Goal: Task Accomplishment & Management: Use online tool/utility

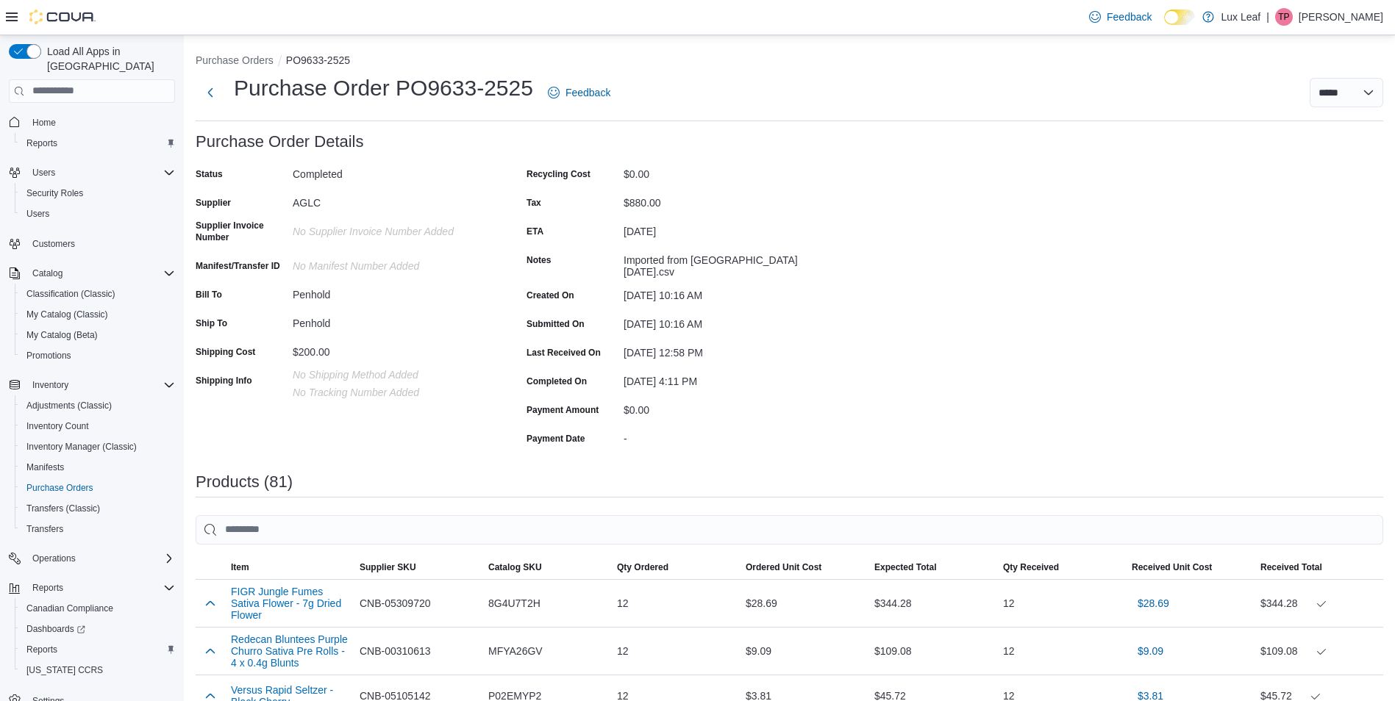
scroll to position [3823, 0]
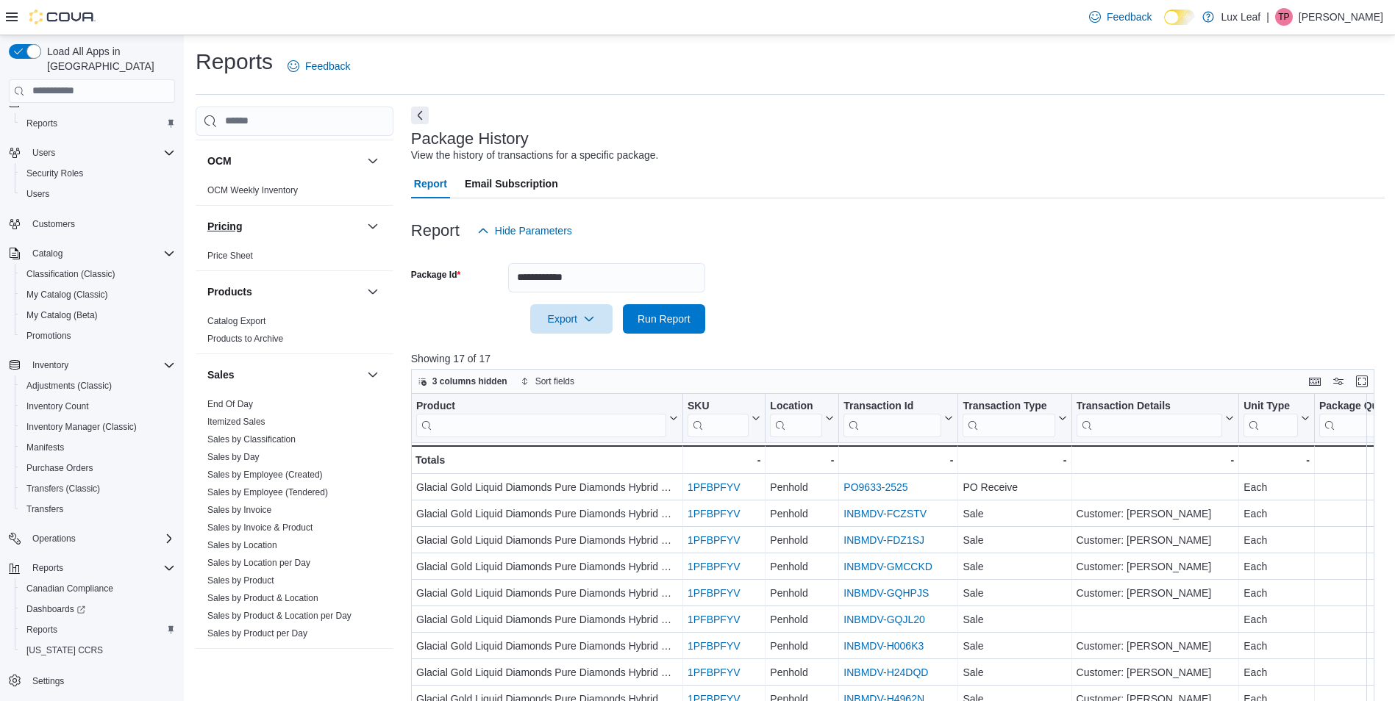
scroll to position [821, 0]
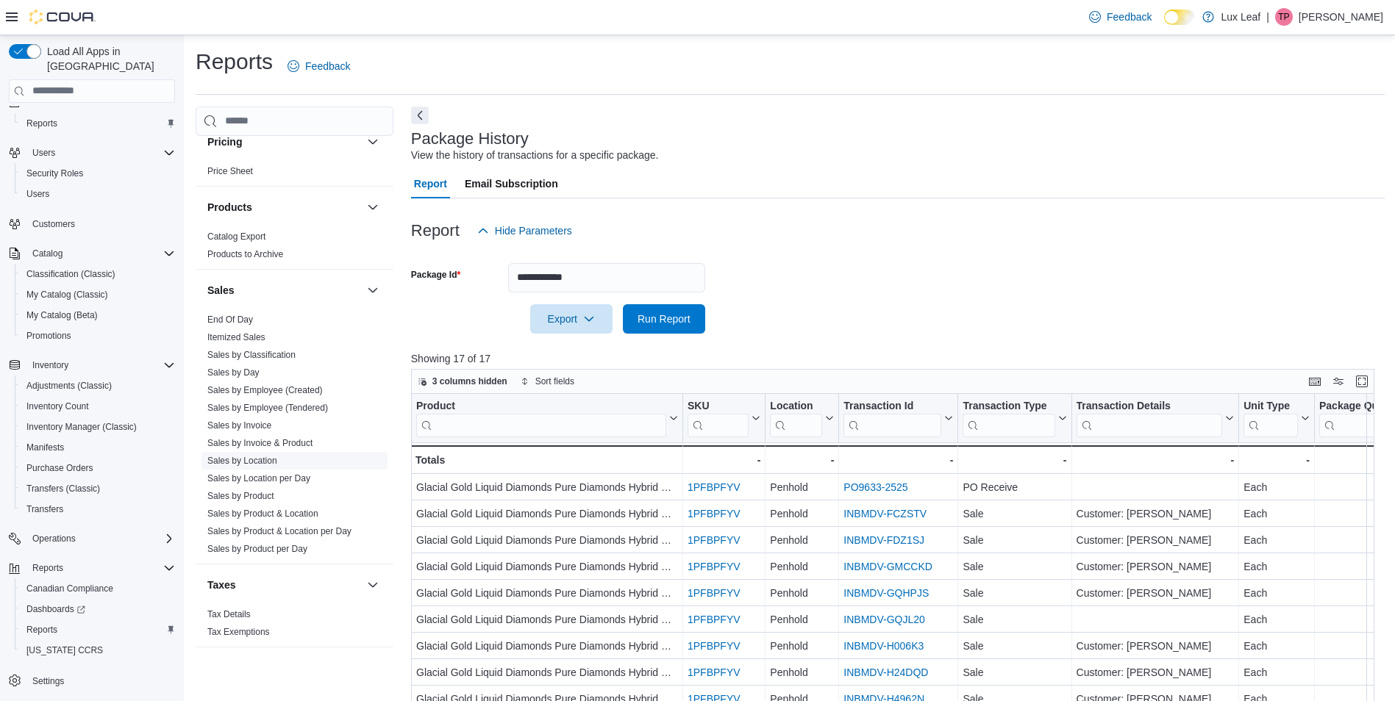
drag, startPoint x: 252, startPoint y: 462, endPoint x: 287, endPoint y: 454, distance: 35.3
click at [252, 462] on link "Sales by Location" at bounding box center [242, 461] width 70 height 10
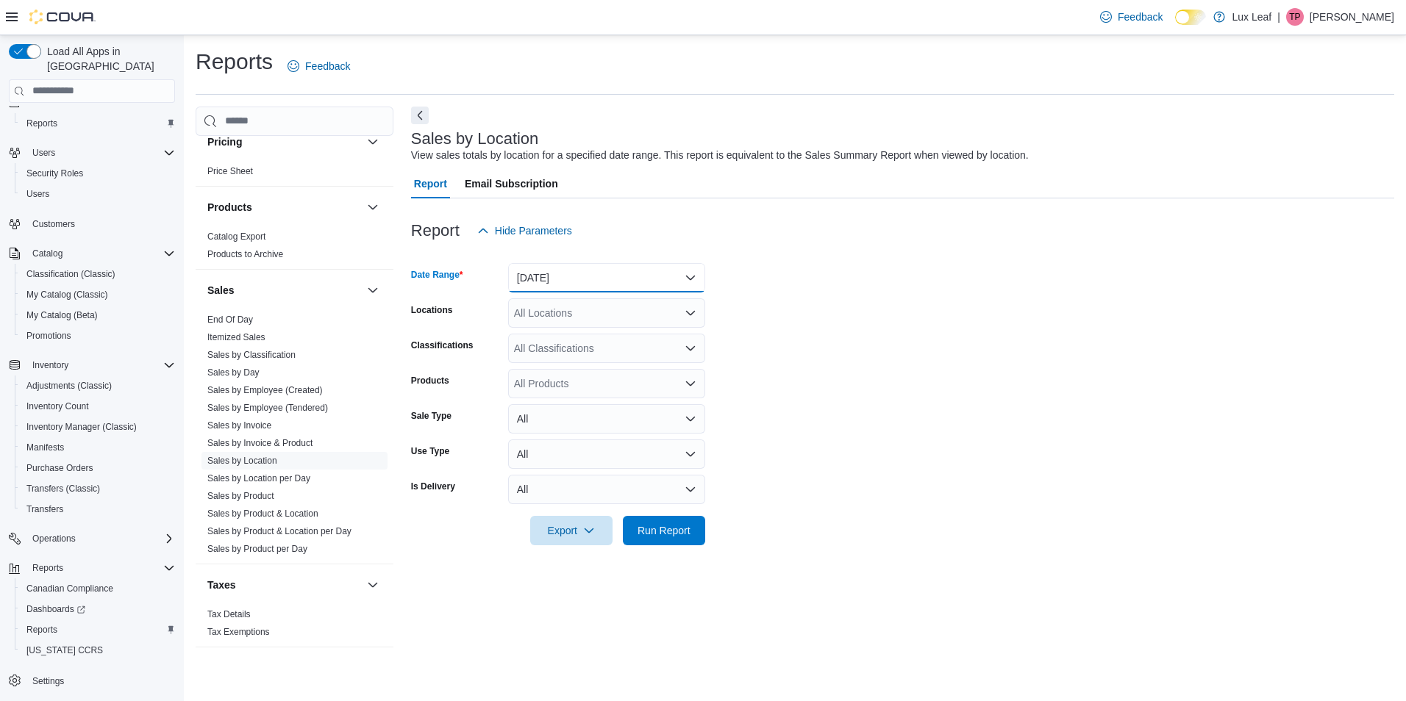
click at [553, 274] on button "Yesterday" at bounding box center [606, 277] width 197 height 29
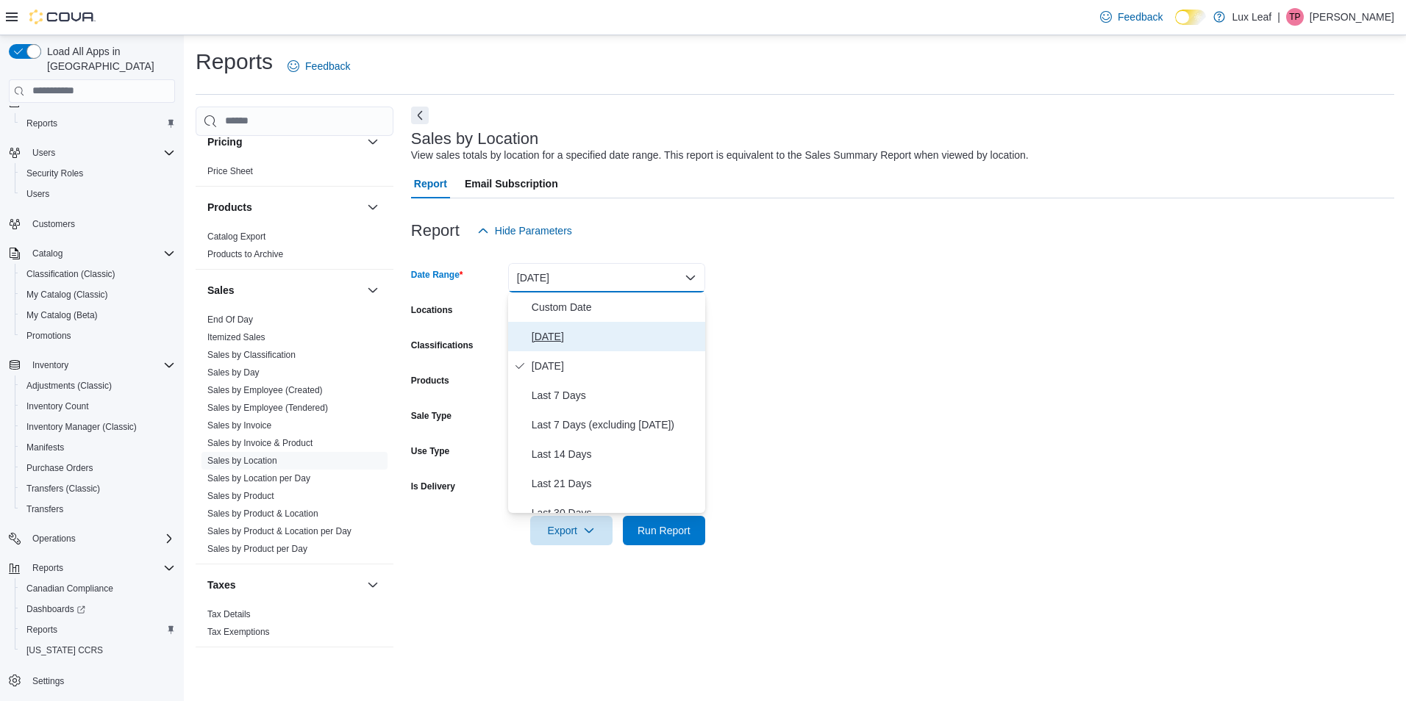
click at [617, 331] on span "Today" at bounding box center [616, 337] width 168 height 18
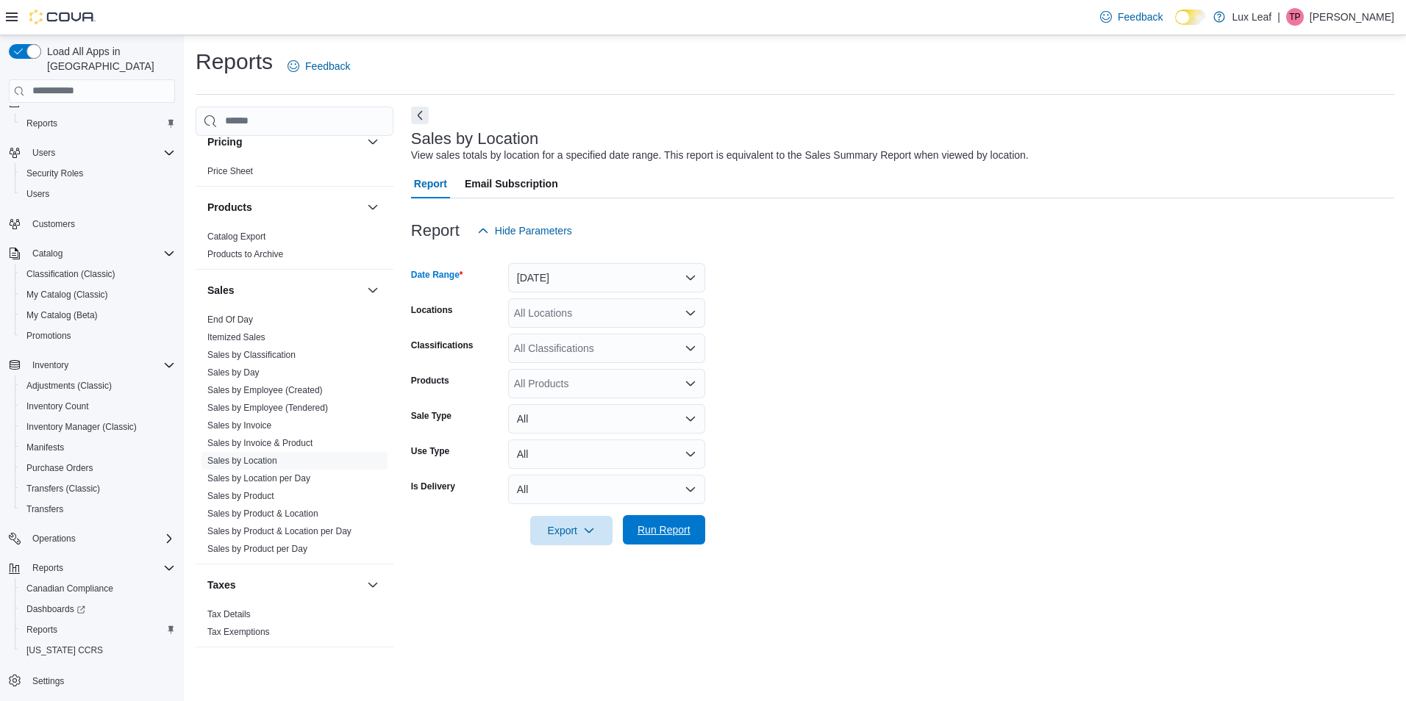
click at [662, 530] on span "Run Report" at bounding box center [663, 530] width 53 height 15
